Goal: Use online tool/utility: Use online tool/utility

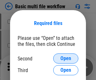
click at [66, 58] on span "Open" at bounding box center [66, 58] width 11 height 5
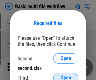
click at [66, 75] on span "Open" at bounding box center [66, 77] width 11 height 5
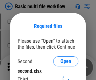
scroll to position [3, 0]
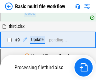
scroll to position [219, 0]
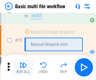
click at [23, 67] on img "button" at bounding box center [24, 65] width 8 height 8
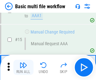
click at [23, 67] on img "button" at bounding box center [24, 65] width 8 height 8
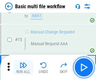
scroll to position [420, 0]
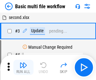
click at [23, 67] on img "button" at bounding box center [24, 65] width 8 height 8
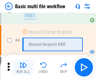
click at [23, 67] on img "button" at bounding box center [24, 65] width 8 height 8
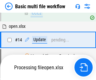
scroll to position [375, 0]
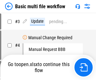
scroll to position [26, 0]
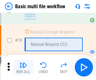
click at [23, 67] on img "button" at bounding box center [24, 65] width 8 height 8
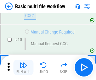
click at [23, 67] on img "button" at bounding box center [24, 65] width 8 height 8
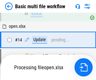
scroll to position [330, 0]
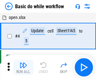
click at [23, 67] on img "button" at bounding box center [24, 65] width 8 height 8
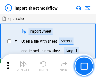
scroll to position [2, 0]
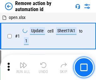
scroll to position [23, 0]
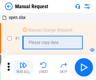
click at [23, 67] on img "button" at bounding box center [24, 65] width 8 height 8
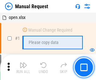
scroll to position [21, 0]
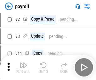
click at [23, 67] on img "button" at bounding box center [24, 65] width 8 height 8
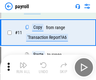
scroll to position [46, 0]
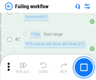
scroll to position [102, 0]
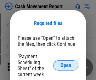
click at [66, 65] on span "Open" at bounding box center [66, 65] width 11 height 5
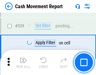
scroll to position [2799, 0]
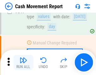
click at [23, 62] on img "button" at bounding box center [24, 60] width 8 height 8
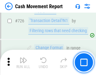
scroll to position [3290, 0]
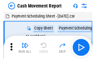
scroll to position [11, 0]
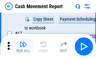
click at [23, 47] on img "button" at bounding box center [24, 45] width 8 height 8
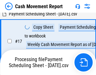
scroll to position [99, 0]
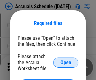
click at [66, 62] on span "Open" at bounding box center [66, 62] width 11 height 5
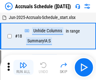
click at [23, 67] on img "button" at bounding box center [24, 65] width 8 height 8
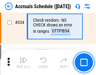
scroll to position [1304, 0]
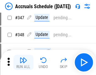
click at [23, 62] on img "button" at bounding box center [24, 60] width 8 height 8
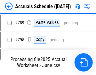
scroll to position [2649, 0]
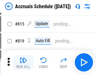
click at [23, 62] on img "button" at bounding box center [24, 60] width 8 height 8
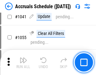
scroll to position [3575, 0]
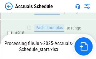
scroll to position [3240, 0]
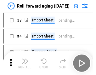
scroll to position [1, 0]
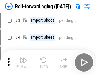
click at [23, 62] on img "button" at bounding box center [24, 60] width 8 height 8
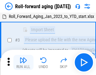
click at [23, 62] on img "button" at bounding box center [24, 60] width 8 height 8
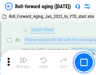
scroll to position [41, 0]
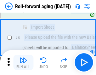
click at [23, 62] on img "button" at bounding box center [24, 60] width 8 height 8
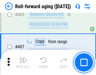
scroll to position [2187, 0]
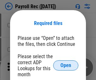
click at [66, 65] on span "Open" at bounding box center [66, 65] width 11 height 5
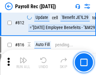
scroll to position [4006, 0]
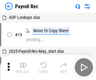
click at [23, 67] on img "button" at bounding box center [24, 65] width 8 height 8
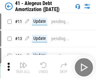
click at [23, 67] on img "button" at bounding box center [24, 65] width 8 height 8
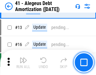
scroll to position [78, 0]
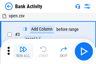
click at [23, 51] on img "button" at bounding box center [24, 49] width 8 height 8
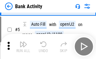
scroll to position [33, 0]
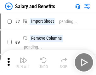
scroll to position [9, 0]
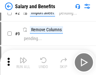
click at [23, 62] on img "button" at bounding box center [24, 60] width 8 height 8
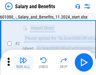
click at [23, 62] on img "button" at bounding box center [24, 60] width 8 height 8
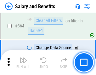
scroll to position [2970, 0]
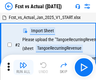
click at [23, 62] on img "button" at bounding box center [24, 65] width 8 height 8
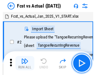
scroll to position [8, 0]
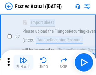
click at [23, 62] on img "button" at bounding box center [24, 60] width 8 height 8
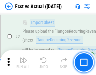
scroll to position [59, 0]
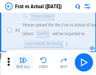
click at [23, 62] on img "button" at bounding box center [24, 60] width 8 height 8
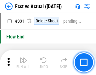
scroll to position [3019, 0]
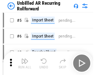
scroll to position [14, 0]
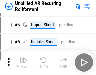
click at [23, 62] on img "button" at bounding box center [24, 60] width 8 height 8
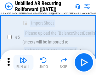
click at [23, 62] on img "button" at bounding box center [24, 60] width 8 height 8
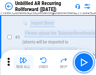
scroll to position [59, 0]
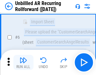
click at [23, 62] on img "button" at bounding box center [24, 60] width 8 height 8
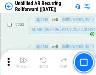
scroll to position [2142, 0]
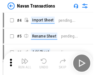
scroll to position [10, 0]
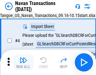
click at [23, 62] on img "button" at bounding box center [24, 60] width 8 height 8
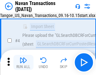
click at [23, 62] on img "button" at bounding box center [24, 60] width 8 height 8
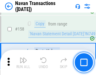
scroll to position [2045, 0]
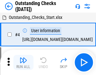
click at [23, 62] on img "button" at bounding box center [24, 60] width 8 height 8
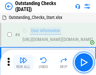
scroll to position [26, 0]
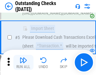
click at [23, 62] on img "button" at bounding box center [24, 60] width 8 height 8
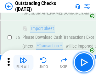
scroll to position [66, 0]
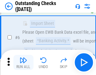
click at [23, 62] on img "button" at bounding box center [24, 60] width 8 height 8
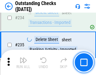
scroll to position [1915, 0]
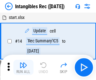
click at [23, 67] on img "button" at bounding box center [24, 65] width 8 height 8
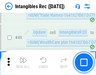
scroll to position [246, 0]
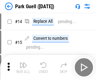
click at [23, 62] on img "button" at bounding box center [24, 65] width 8 height 8
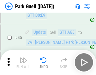
scroll to position [789, 0]
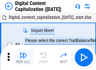
click at [23, 53] on img "button" at bounding box center [24, 56] width 8 height 8
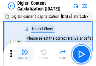
scroll to position [18, 0]
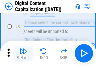
click at [23, 53] on img "button" at bounding box center [24, 51] width 8 height 8
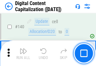
scroll to position [669, 0]
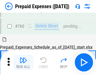
click at [23, 62] on img "button" at bounding box center [24, 60] width 8 height 8
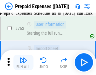
click at [23, 62] on img "button" at bounding box center [24, 60] width 8 height 8
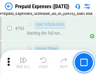
scroll to position [1785, 0]
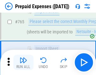
click at [23, 62] on img "button" at bounding box center [24, 60] width 8 height 8
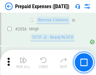
scroll to position [6592, 0]
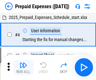
click at [23, 67] on img "button" at bounding box center [24, 65] width 8 height 8
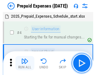
scroll to position [28, 0]
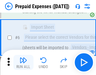
click at [23, 62] on img "button" at bounding box center [24, 60] width 8 height 8
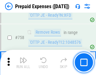
scroll to position [2247, 0]
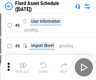
click at [23, 67] on img "button" at bounding box center [24, 65] width 8 height 8
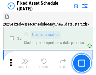
scroll to position [34, 0]
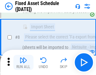
click at [23, 62] on img "button" at bounding box center [24, 60] width 8 height 8
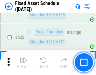
scroll to position [2192, 0]
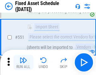
click at [23, 62] on img "button" at bounding box center [24, 60] width 8 height 8
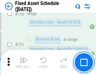
scroll to position [3074, 0]
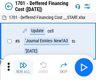
click at [23, 67] on img "button" at bounding box center [24, 65] width 8 height 8
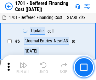
scroll to position [76, 0]
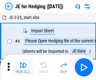
click at [23, 62] on img "button" at bounding box center [24, 65] width 8 height 8
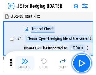
scroll to position [1, 0]
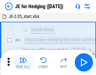
click at [23, 62] on img "button" at bounding box center [24, 60] width 8 height 8
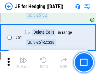
scroll to position [408, 0]
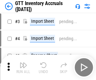
click at [23, 62] on img "button" at bounding box center [24, 65] width 8 height 8
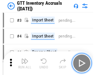
scroll to position [1, 0]
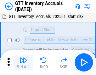
click at [23, 62] on img "button" at bounding box center [24, 60] width 8 height 8
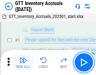
scroll to position [41, 0]
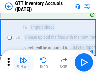
click at [23, 62] on img "button" at bounding box center [24, 60] width 8 height 8
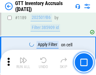
scroll to position [5149, 0]
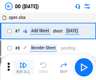
click at [23, 67] on img "button" at bounding box center [24, 65] width 8 height 8
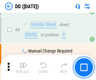
scroll to position [61, 0]
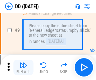
click at [23, 67] on img "button" at bounding box center [24, 65] width 8 height 8
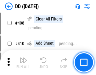
scroll to position [2821, 0]
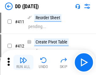
click at [23, 62] on img "button" at bounding box center [24, 60] width 8 height 8
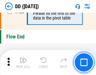
scroll to position [3018, 0]
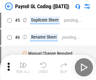
click at [23, 67] on img "button" at bounding box center [24, 65] width 8 height 8
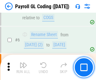
scroll to position [76, 0]
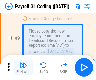
click at [23, 67] on img "button" at bounding box center [24, 65] width 8 height 8
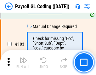
scroll to position [1479, 0]
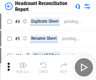
click at [23, 67] on img "button" at bounding box center [24, 65] width 8 height 8
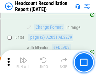
scroll to position [758, 0]
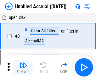
click at [23, 67] on img "button" at bounding box center [24, 65] width 8 height 8
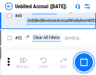
scroll to position [572, 0]
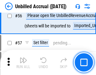
click at [23, 62] on img "button" at bounding box center [24, 60] width 8 height 8
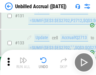
scroll to position [1878, 0]
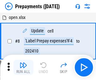
click at [23, 67] on img "button" at bounding box center [24, 65] width 8 height 8
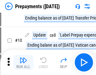
scroll to position [39, 0]
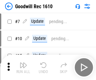
click at [23, 67] on img "button" at bounding box center [24, 65] width 8 height 8
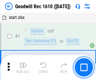
scroll to position [108, 0]
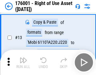
scroll to position [41, 0]
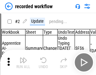
click at [23, 62] on img "button" at bounding box center [24, 60] width 8 height 8
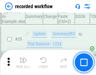
scroll to position [1971, 0]
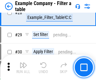
scroll to position [577, 0]
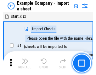
scroll to position [10, 0]
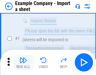
click at [23, 62] on img "button" at bounding box center [24, 60] width 8 height 8
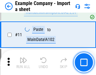
scroll to position [139, 0]
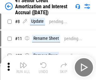
click at [23, 62] on img "button" at bounding box center [24, 65] width 8 height 8
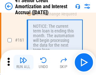
click at [23, 62] on img "button" at bounding box center [24, 60] width 8 height 8
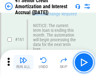
scroll to position [674, 0]
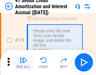
click at [23, 62] on img "button" at bounding box center [24, 60] width 8 height 8
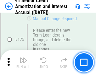
scroll to position [738, 0]
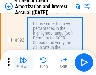
click at [23, 62] on img "button" at bounding box center [24, 60] width 8 height 8
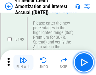
scroll to position [805, 0]
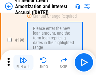
click at [23, 62] on img "button" at bounding box center [24, 60] width 8 height 8
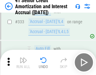
scroll to position [1611, 0]
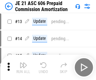
click at [23, 62] on img "button" at bounding box center [24, 65] width 8 height 8
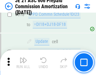
scroll to position [1177, 0]
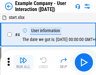
click at [23, 62] on img "button" at bounding box center [24, 60] width 8 height 8
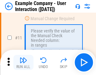
click at [23, 62] on img "button" at bounding box center [24, 60] width 8 height 8
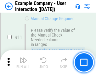
scroll to position [137, 0]
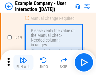
click at [23, 62] on img "button" at bounding box center [24, 60] width 8 height 8
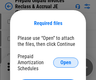
click at [66, 62] on span "Open" at bounding box center [66, 62] width 11 height 5
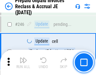
scroll to position [851, 0]
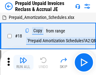
click at [23, 62] on img "button" at bounding box center [24, 60] width 8 height 8
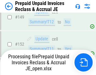
scroll to position [549, 0]
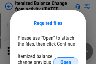
click at [66, 60] on span "Open" at bounding box center [66, 62] width 11 height 5
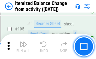
scroll to position [1214, 0]
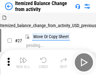
scroll to position [10, 0]
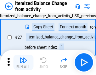
click at [23, 62] on img "button" at bounding box center [24, 60] width 8 height 8
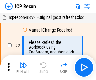
scroll to position [3, 0]
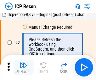
click at [23, 67] on img "button" at bounding box center [24, 65] width 8 height 8
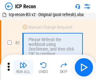
click at [23, 67] on img "button" at bounding box center [24, 65] width 8 height 8
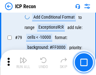
scroll to position [618, 0]
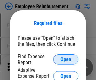
click at [66, 59] on span "Open" at bounding box center [66, 59] width 11 height 5
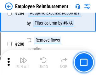
scroll to position [1714, 0]
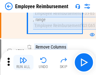
click at [23, 62] on img "button" at bounding box center [24, 60] width 8 height 8
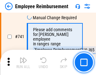
scroll to position [4424, 0]
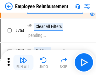
click at [23, 62] on img "button" at bounding box center [24, 60] width 8 height 8
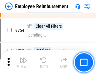
click at [23, 62] on img "button" at bounding box center [24, 60] width 8 height 8
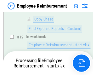
scroll to position [128, 0]
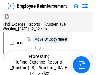
scroll to position [21, 0]
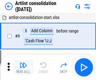
click at [23, 67] on img "button" at bounding box center [24, 65] width 8 height 8
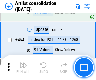
scroll to position [2761, 0]
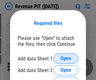
click at [66, 58] on span "Open" at bounding box center [66, 58] width 11 height 5
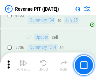
scroll to position [641, 0]
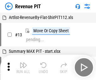
click at [23, 67] on img "button" at bounding box center [24, 65] width 8 height 8
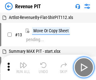
scroll to position [10, 0]
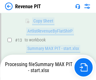
scroll to position [125, 0]
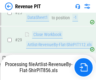
scroll to position [289, 0]
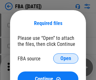
click at [66, 58] on span "Open" at bounding box center [66, 58] width 11 height 5
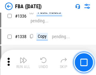
scroll to position [6597, 0]
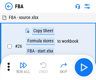
scroll to position [6, 0]
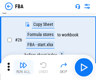
click at [23, 67] on img "button" at bounding box center [24, 65] width 8 height 8
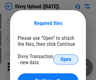
click at [66, 59] on span "Open" at bounding box center [66, 59] width 11 height 5
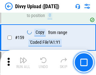
scroll to position [653, 0]
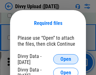
click at [66, 59] on span "Open" at bounding box center [66, 59] width 11 height 5
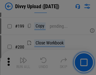
scroll to position [917, 0]
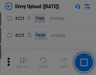
scroll to position [1258, 0]
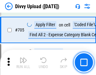
scroll to position [4314, 0]
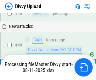
scroll to position [69, 0]
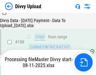
scroll to position [742, 0]
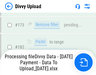
scroll to position [706, 0]
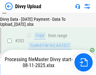
scroll to position [1020, 0]
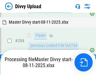
scroll to position [1053, 0]
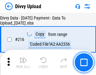
scroll to position [1298, 0]
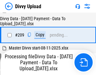
scroll to position [1159, 0]
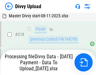
scroll to position [1401, 0]
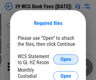
click at [66, 59] on span "Open" at bounding box center [66, 59] width 11 height 5
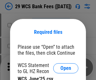
scroll to position [9, 0]
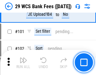
scroll to position [615, 0]
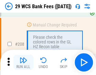
click at [23, 62] on img "button" at bounding box center [24, 60] width 8 height 8
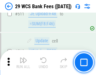
scroll to position [3173, 0]
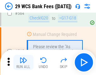
click at [23, 62] on img "button" at bounding box center [24, 60] width 8 height 8
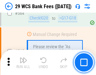
scroll to position [3411, 0]
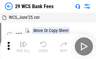
scroll to position [11, 0]
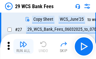
click at [23, 47] on img "button" at bounding box center [24, 45] width 8 height 8
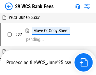
scroll to position [3, 0]
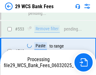
scroll to position [3403, 0]
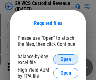
click at [66, 59] on span "Open" at bounding box center [66, 59] width 11 height 5
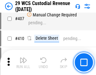
scroll to position [2921, 0]
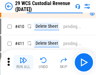
click at [23, 62] on img "button" at bounding box center [24, 60] width 8 height 8
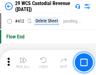
scroll to position [3012, 0]
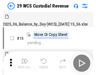
scroll to position [15, 0]
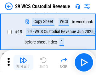
click at [23, 62] on img "button" at bounding box center [24, 60] width 8 height 8
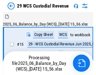
scroll to position [15, 0]
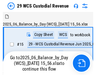
scroll to position [12, 0]
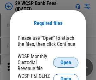
click at [66, 62] on span "Open" at bounding box center [66, 62] width 11 height 5
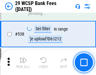
scroll to position [2423, 0]
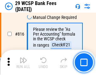
click at [23, 62] on img "button" at bounding box center [24, 60] width 8 height 8
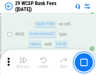
scroll to position [4001, 0]
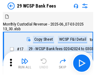
scroll to position [15, 0]
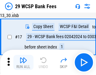
click at [23, 62] on img "button" at bounding box center [24, 60] width 8 height 8
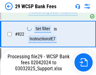
scroll to position [3994, 0]
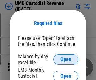
click at [66, 59] on span "Open" at bounding box center [66, 59] width 11 height 5
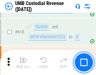
scroll to position [3249, 0]
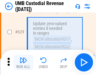
click at [23, 62] on img "button" at bounding box center [24, 60] width 8 height 8
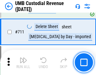
scroll to position [3839, 0]
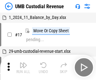
scroll to position [5, 0]
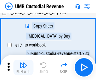
click at [23, 67] on img "button" at bounding box center [24, 65] width 8 height 8
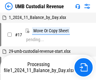
scroll to position [5, 0]
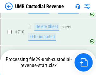
scroll to position [3824, 0]
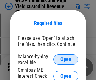
click at [66, 59] on span "Open" at bounding box center [66, 59] width 11 height 5
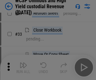
scroll to position [144, 0]
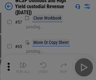
scroll to position [275, 0]
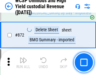
scroll to position [5337, 0]
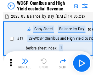
scroll to position [3, 0]
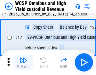
click at [23, 62] on img "button" at bounding box center [24, 60] width 8 height 8
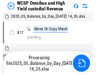
scroll to position [3, 0]
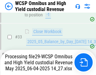
scroll to position [312, 0]
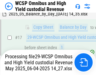
scroll to position [131, 0]
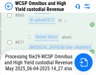
scroll to position [5323, 0]
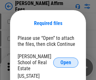
click at [66, 60] on span "Open" at bounding box center [66, 62] width 11 height 5
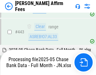
scroll to position [1624, 0]
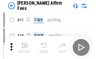
scroll to position [6, 0]
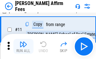
click at [23, 47] on img "button" at bounding box center [24, 45] width 8 height 8
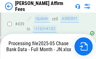
scroll to position [1654, 0]
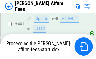
scroll to position [1654, 0]
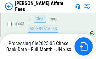
scroll to position [1654, 0]
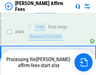
scroll to position [1646, 0]
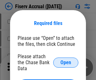
click at [66, 60] on span "Open" at bounding box center [66, 62] width 11 height 5
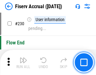
scroll to position [1998, 0]
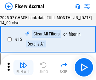
click at [23, 67] on img "button" at bounding box center [24, 65] width 8 height 8
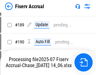
scroll to position [1621, 0]
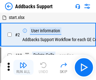
click at [23, 62] on img "button" at bounding box center [24, 65] width 8 height 8
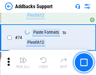
scroll to position [459, 0]
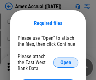
click at [66, 62] on span "Open" at bounding box center [66, 62] width 11 height 5
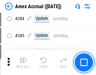
scroll to position [1727, 0]
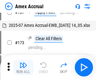
click at [23, 67] on img "button" at bounding box center [24, 65] width 8 height 8
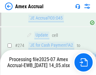
scroll to position [1879, 0]
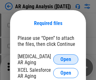
click at [66, 58] on span "Open" at bounding box center [66, 59] width 11 height 5
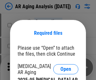
scroll to position [10, 0]
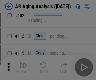
scroll to position [87, 0]
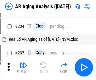
scroll to position [6, 0]
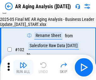
click at [23, 67] on img "button" at bounding box center [24, 65] width 8 height 8
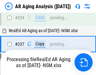
scroll to position [977, 0]
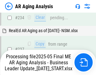
scroll to position [996, 0]
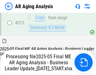
scroll to position [970, 0]
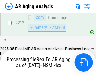
scroll to position [948, 0]
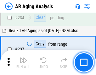
scroll to position [970, 0]
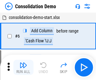
click at [23, 67] on img "button" at bounding box center [24, 65] width 8 height 8
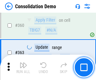
scroll to position [2114, 0]
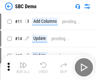
click at [23, 67] on img "button" at bounding box center [24, 65] width 8 height 8
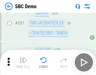
scroll to position [1659, 0]
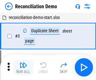
click at [23, 67] on img "button" at bounding box center [24, 65] width 8 height 8
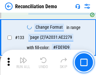
scroll to position [749, 0]
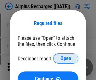
click at [66, 58] on span "Open" at bounding box center [66, 58] width 11 height 5
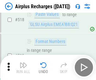
scroll to position [2714, 0]
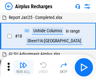
click at [23, 67] on img "button" at bounding box center [24, 65] width 8 height 8
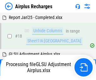
scroll to position [28, 0]
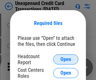
click at [66, 59] on span "Open" at bounding box center [66, 59] width 11 height 5
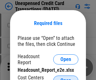
click at [66, 78] on span "Open" at bounding box center [66, 80] width 11 height 5
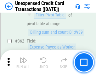
scroll to position [1622, 0]
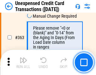
click at [23, 62] on img "button" at bounding box center [24, 60] width 8 height 8
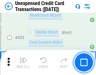
scroll to position [2151, 0]
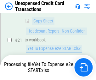
scroll to position [102, 0]
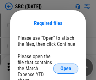
click at [66, 68] on span "Open" at bounding box center [66, 68] width 11 height 5
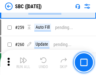
scroll to position [1232, 0]
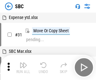
scroll to position [6, 0]
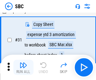
click at [23, 67] on img "button" at bounding box center [24, 65] width 8 height 8
